Goal: Use online tool/utility

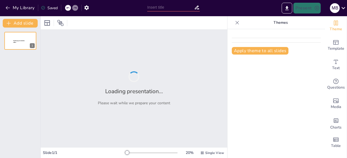
type input "Descomposición Analítica de Hechos: Herramientas para la Teoría del Caso"
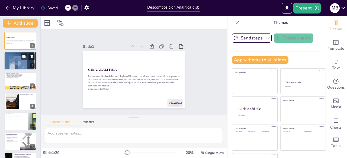
click at [17, 63] on div at bounding box center [20, 61] width 33 height 46
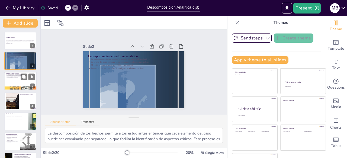
click at [13, 80] on div at bounding box center [20, 81] width 33 height 18
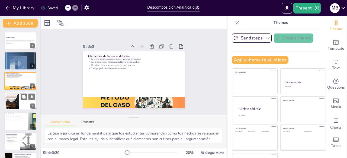
click at [12, 103] on div at bounding box center [12, 101] width 29 height 17
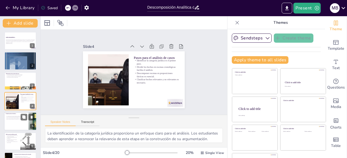
scroll to position [8, 0]
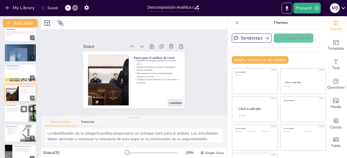
click at [15, 113] on div at bounding box center [20, 113] width 33 height 18
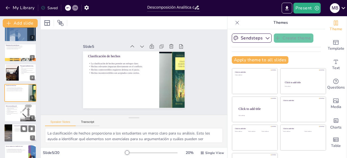
click at [16, 132] on p "La coherencia es clave para una narrativa convincente." at bounding box center [24, 131] width 21 height 1
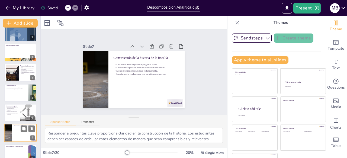
scroll to position [69, 0]
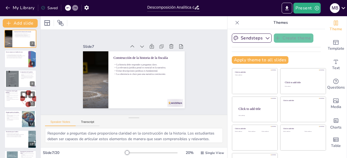
click at [19, 99] on div at bounding box center [20, 99] width 33 height 18
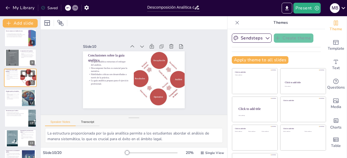
scroll to position [156, 0]
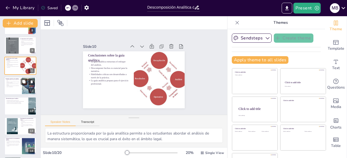
click at [16, 86] on p "Visualizar la teoría del caso en situaciones reales es fundamental." at bounding box center [13, 87] width 15 height 2
type textarea "La ilustración de ejemplos prácticos permite a los estudiantes ver cómo los con…"
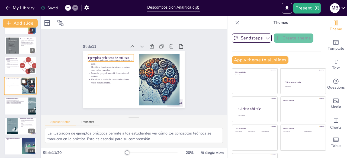
scroll to position [149, 0]
